Goal: Book appointment/travel/reservation

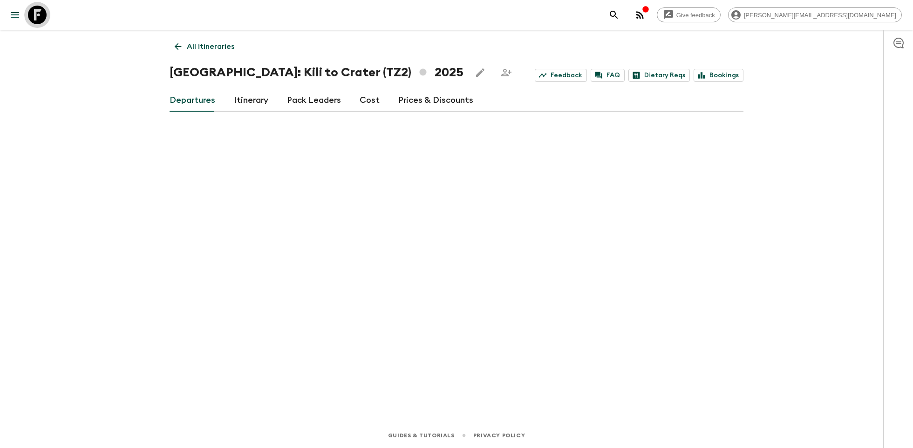
click at [37, 15] on icon at bounding box center [37, 15] width 19 height 19
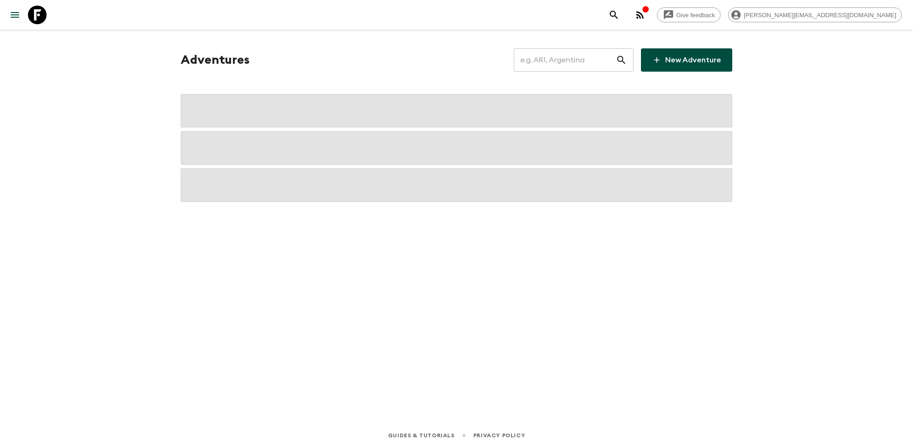
click at [566, 57] on input "text" at bounding box center [565, 60] width 102 height 26
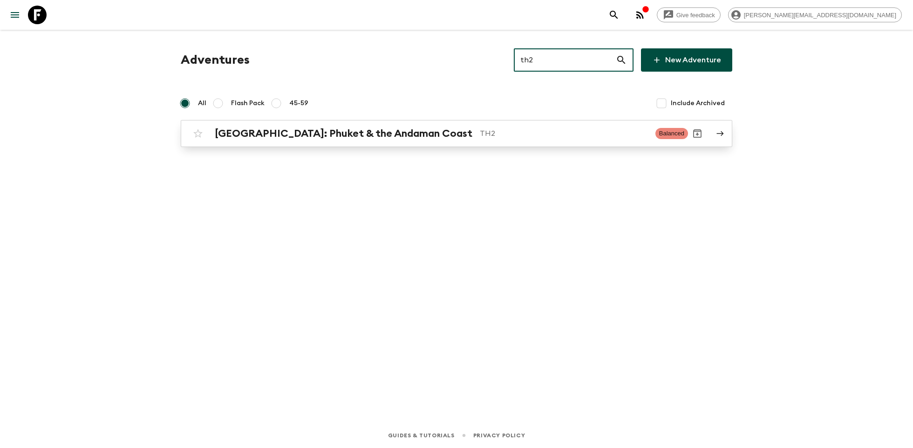
type input "th2"
click at [480, 136] on p "TH2" at bounding box center [564, 133] width 168 height 11
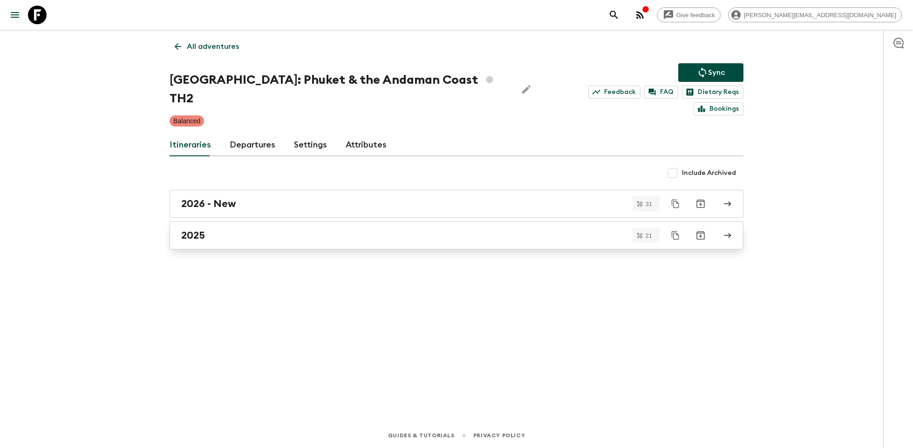
click at [274, 230] on div "2025" at bounding box center [447, 236] width 533 height 12
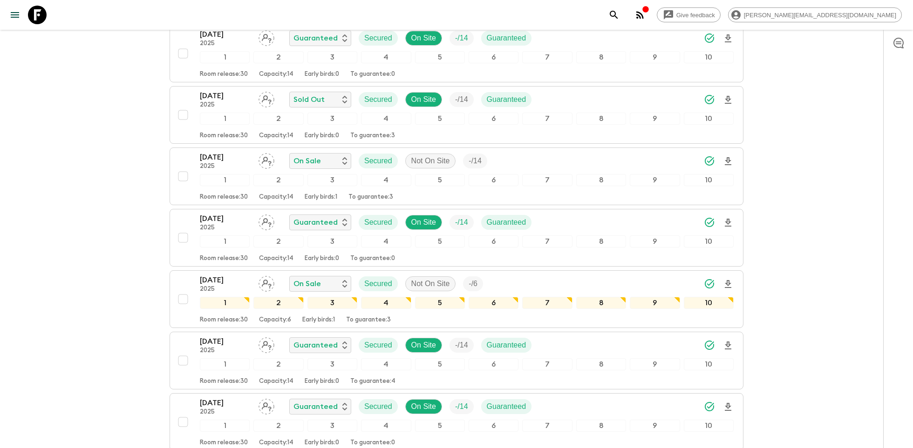
scroll to position [546, 0]
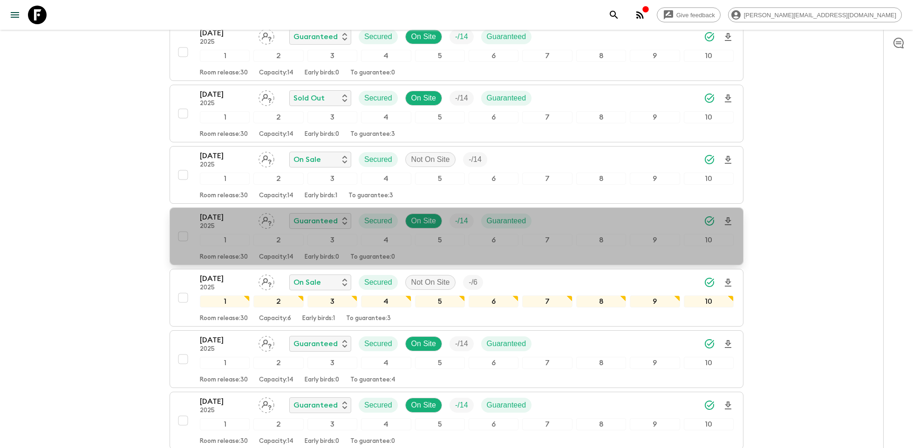
click at [233, 208] on button "[DATE] 2025 Guaranteed Secured On Site - / 14 Guaranteed 1 2 3 4 5 6 7 8 9 10 R…" at bounding box center [457, 237] width 574 height 58
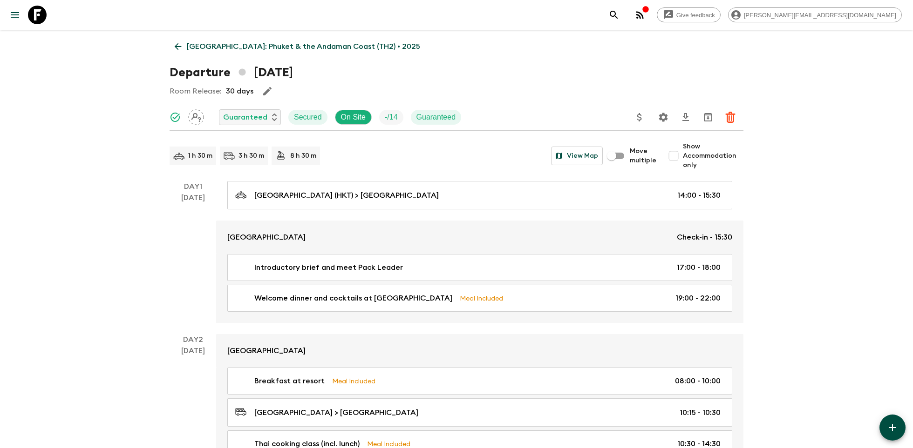
click at [673, 155] on input "Show Accommodation only" at bounding box center [673, 156] width 19 height 19
checkbox input "true"
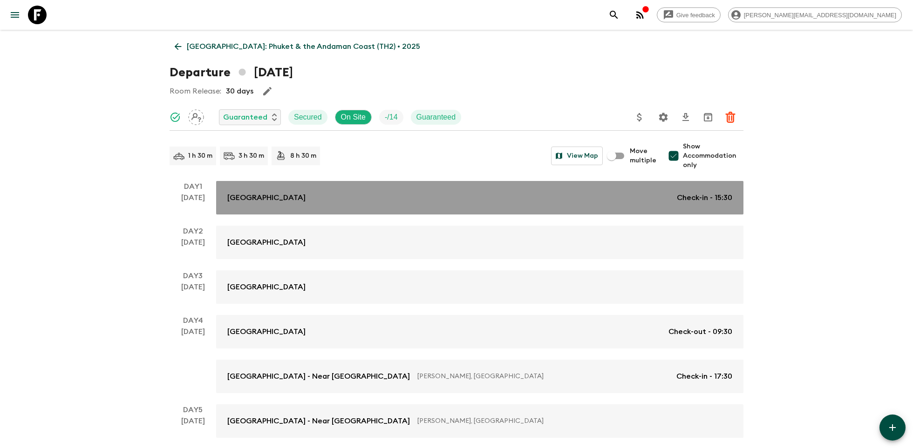
click at [372, 204] on link "[GEOGRAPHIC_DATA] Check-in - 15:30" at bounding box center [479, 198] width 527 height 34
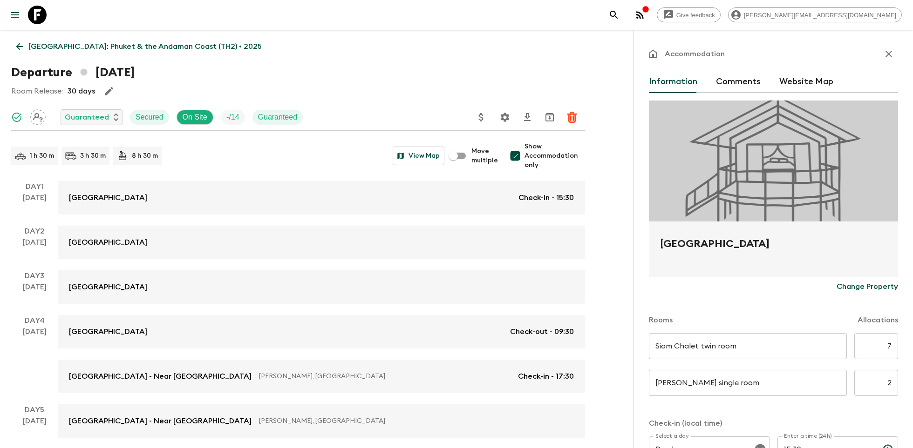
click at [64, 44] on p "[GEOGRAPHIC_DATA]: Phuket & the Andaman Coast (TH2) • 2025" at bounding box center [144, 46] width 233 height 11
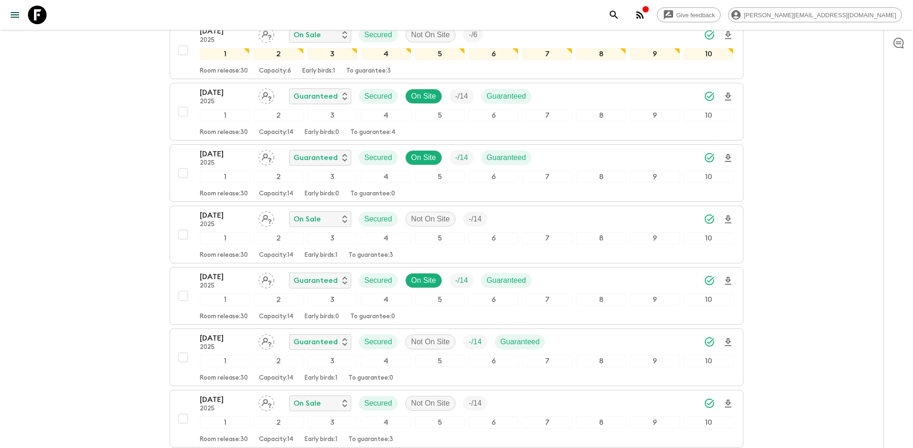
scroll to position [818, 0]
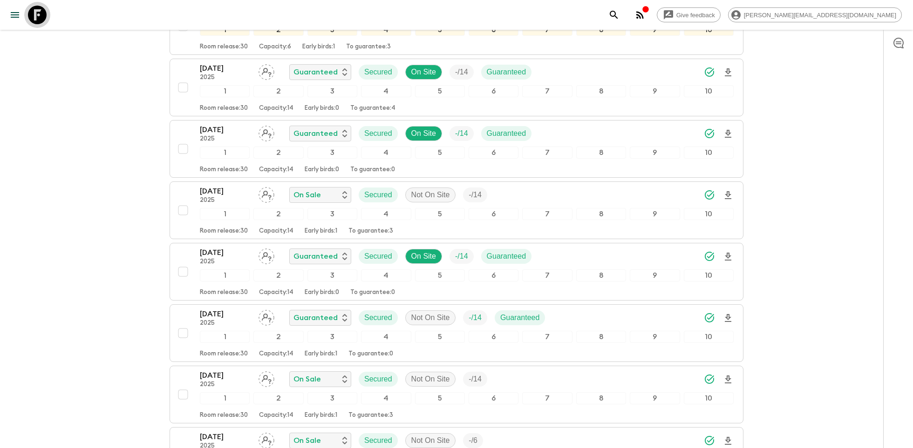
click at [39, 19] on icon at bounding box center [37, 15] width 19 height 19
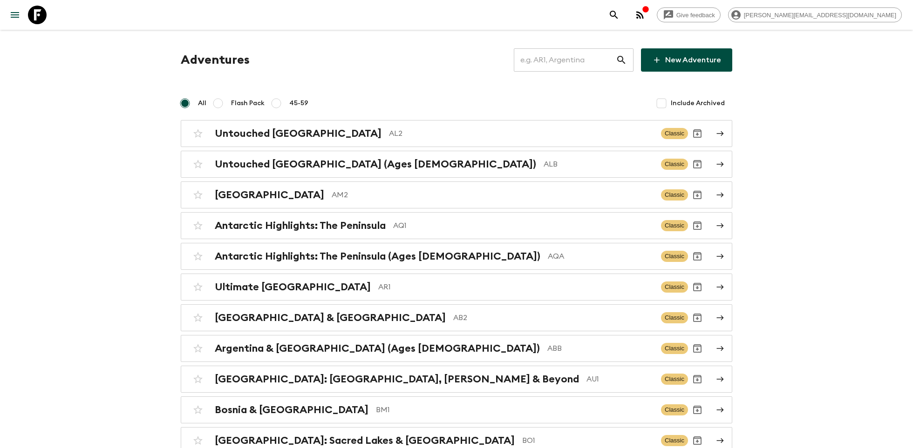
click at [563, 68] on input "text" at bounding box center [565, 60] width 102 height 26
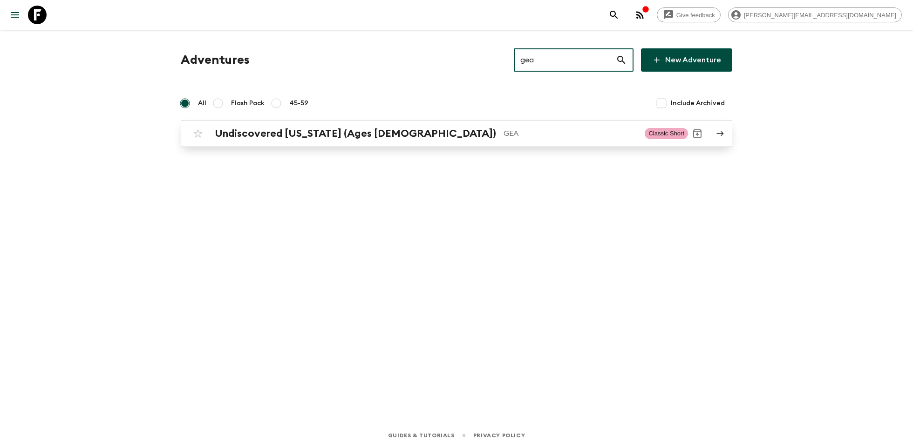
type input "gea"
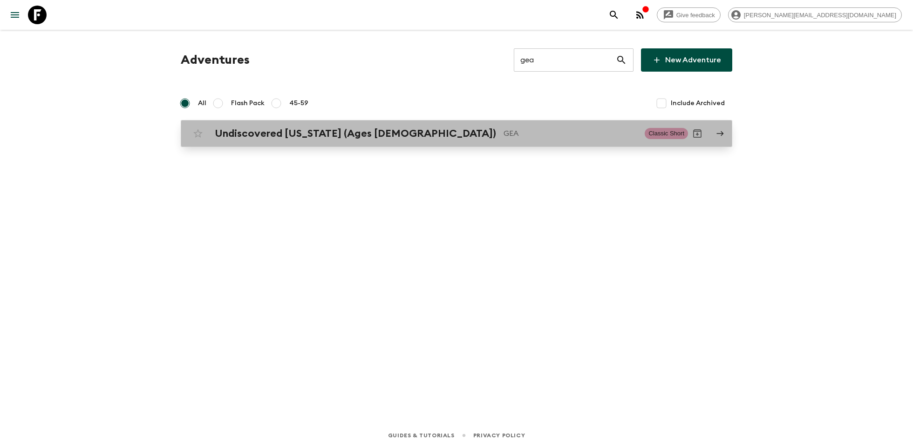
click at [503, 128] on p "GEA" at bounding box center [570, 133] width 134 height 11
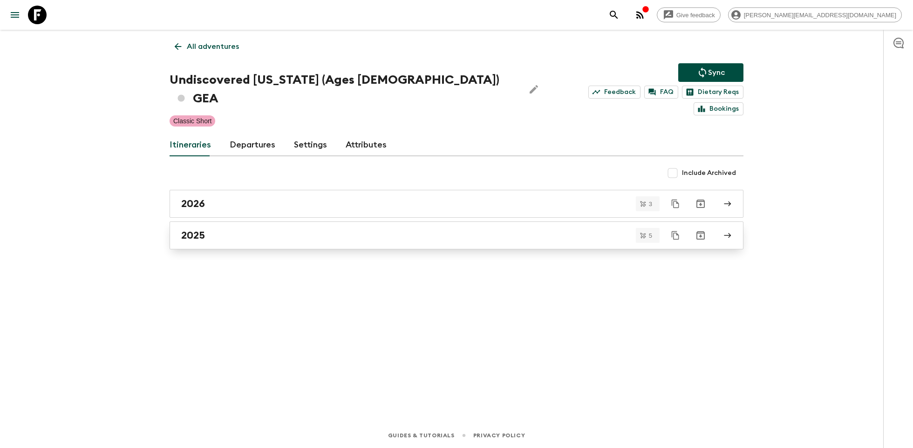
click at [221, 230] on div "2025" at bounding box center [447, 236] width 533 height 12
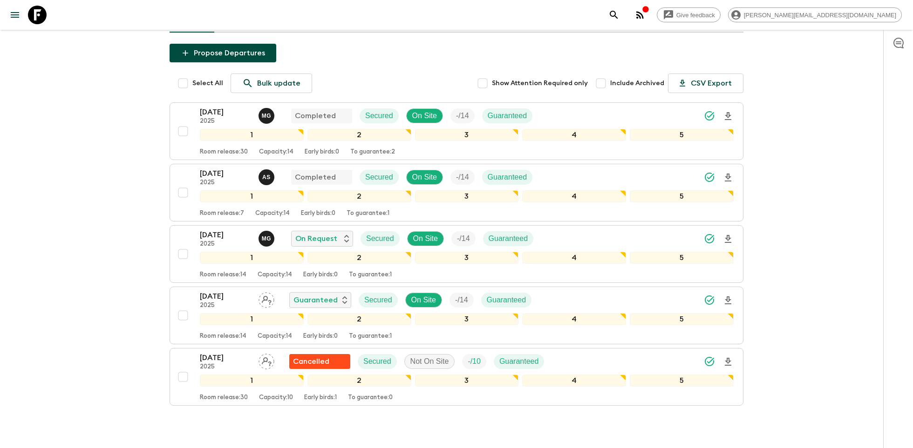
scroll to position [118, 0]
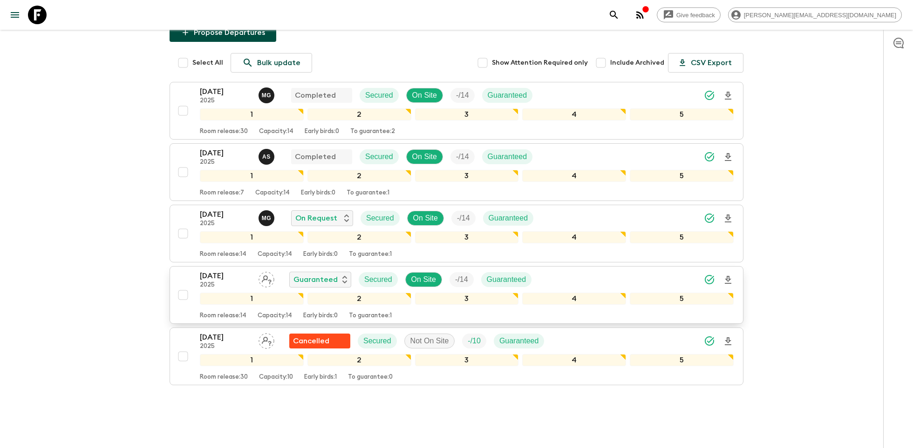
click at [206, 271] on p "[DATE]" at bounding box center [225, 276] width 51 height 11
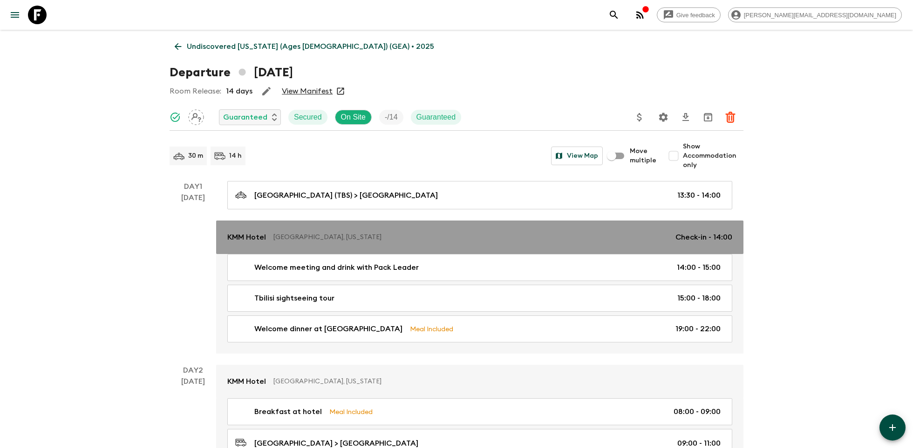
click at [308, 238] on p "[GEOGRAPHIC_DATA], [US_STATE]" at bounding box center [470, 237] width 394 height 9
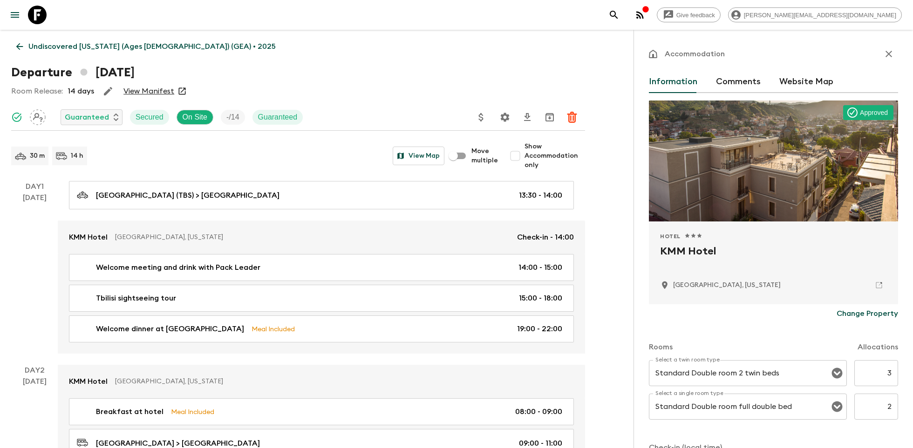
click at [59, 43] on p "Undiscovered [US_STATE] (Ages [DEMOGRAPHIC_DATA]) (GEA) • 2025" at bounding box center [151, 46] width 247 height 11
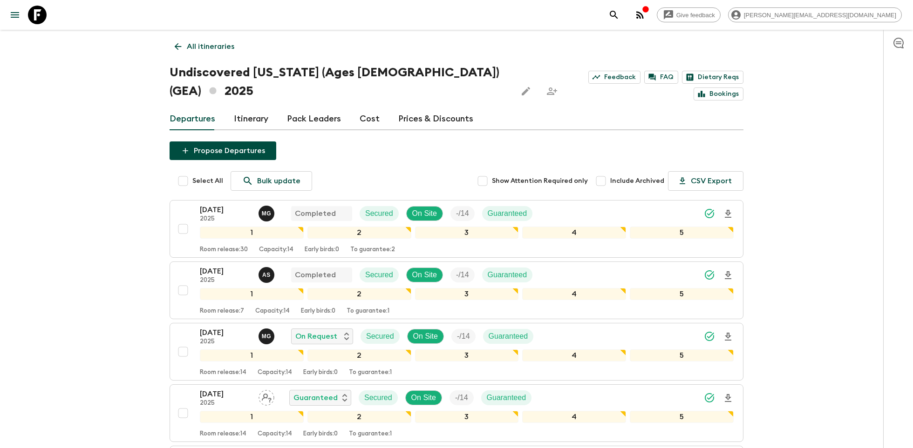
click at [602, 172] on input "Include Archived" at bounding box center [600, 181] width 19 height 19
checkbox input "false"
click at [38, 15] on icon at bounding box center [37, 15] width 19 height 19
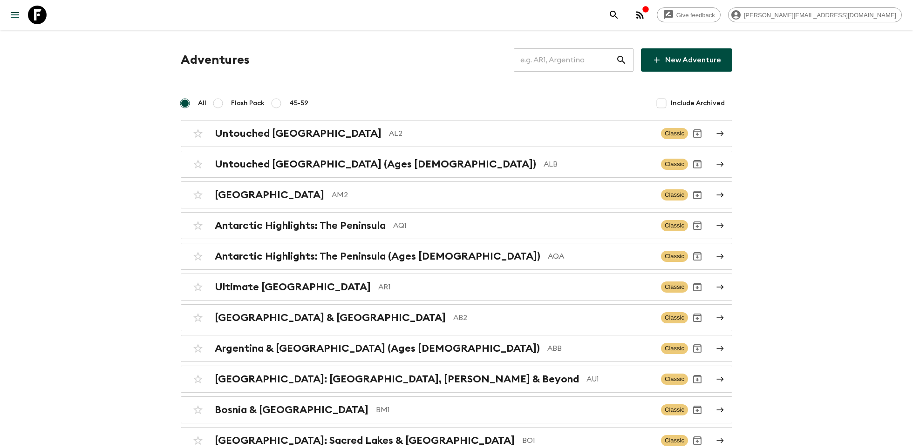
click at [556, 50] on input "text" at bounding box center [565, 60] width 102 height 26
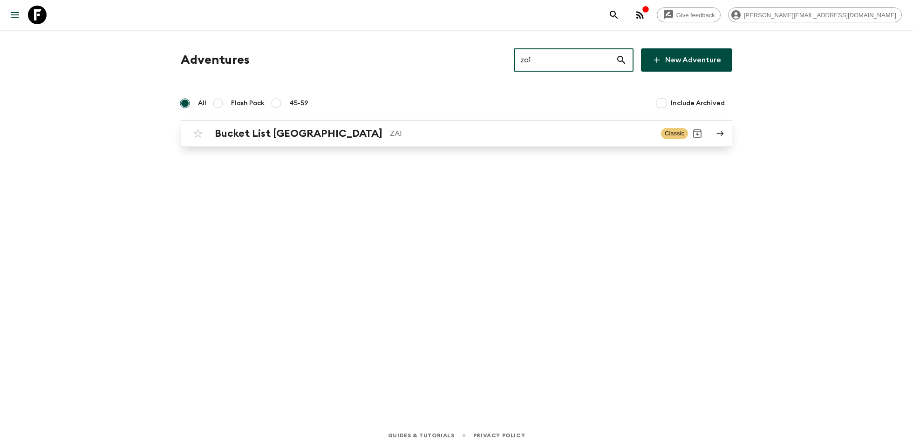
type input "za1"
click at [422, 133] on p "ZA1" at bounding box center [522, 133] width 264 height 11
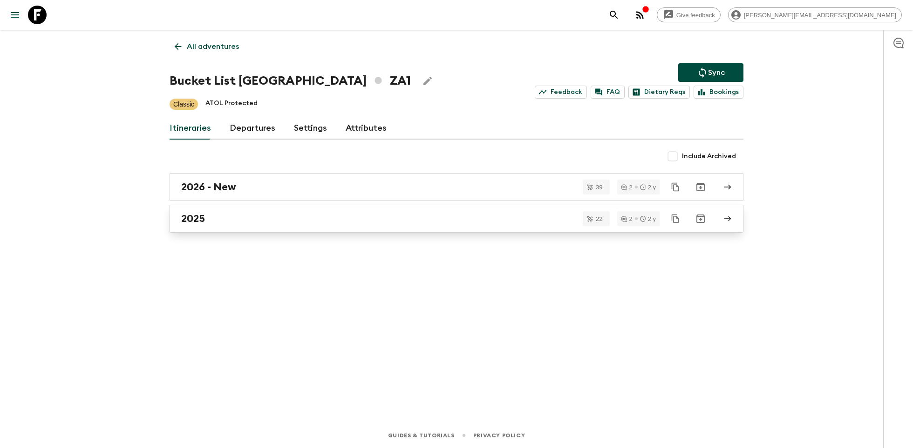
click at [230, 221] on div "2025" at bounding box center [447, 219] width 533 height 12
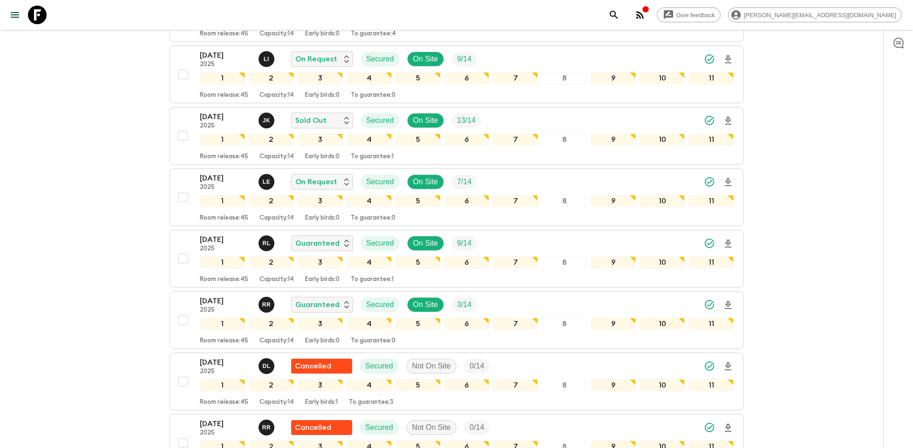
scroll to position [464, 0]
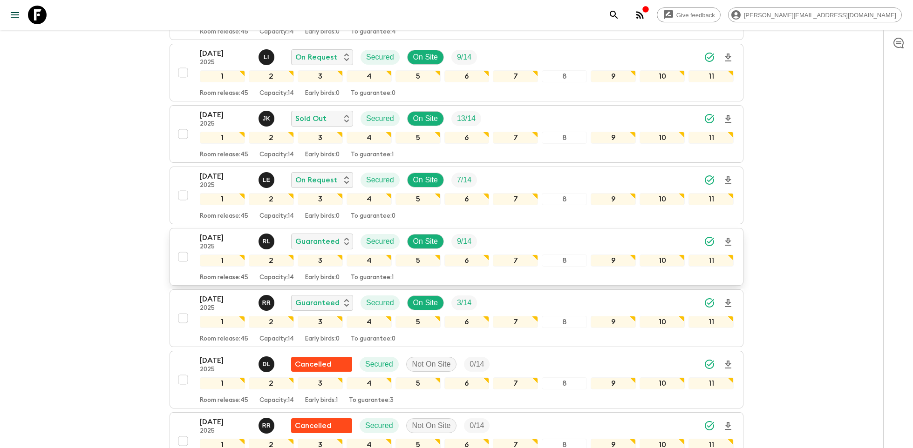
click at [212, 244] on p "2025" at bounding box center [225, 247] width 51 height 7
